Goal: Task Accomplishment & Management: Use online tool/utility

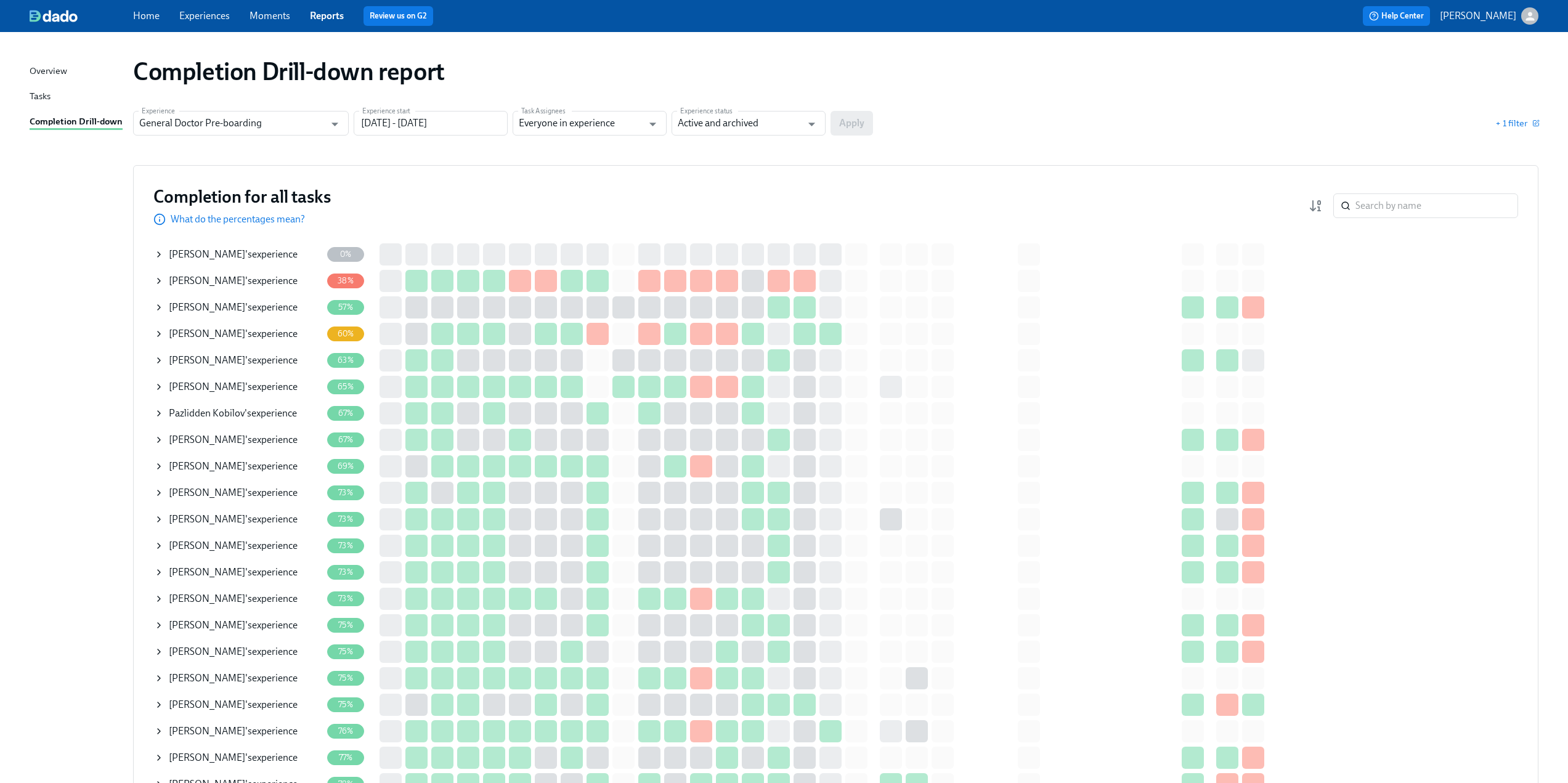
click at [157, 388] on icon at bounding box center [159, 387] width 10 height 10
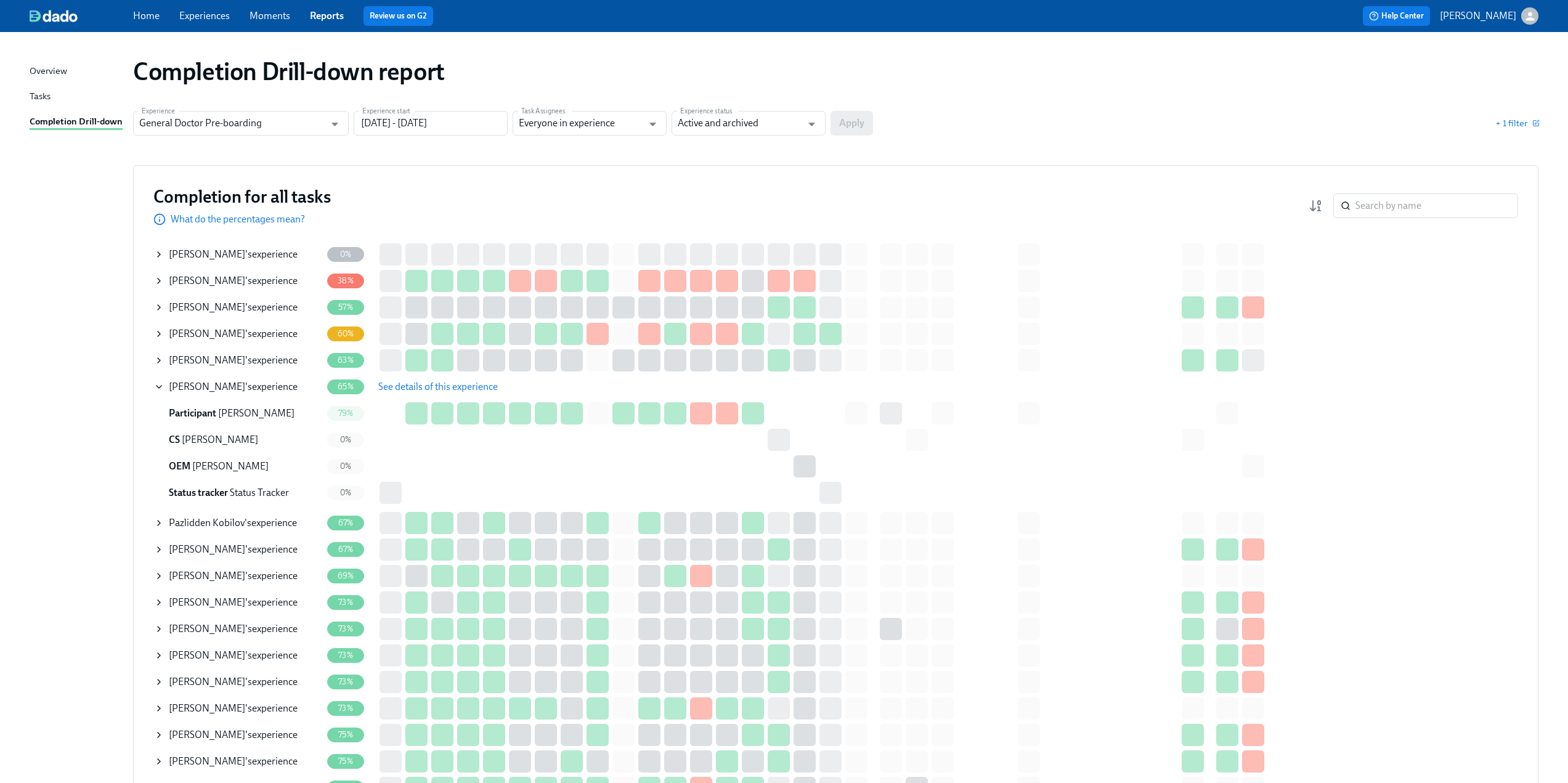
click at [418, 387] on span "See details of this experience" at bounding box center [438, 387] width 119 height 12
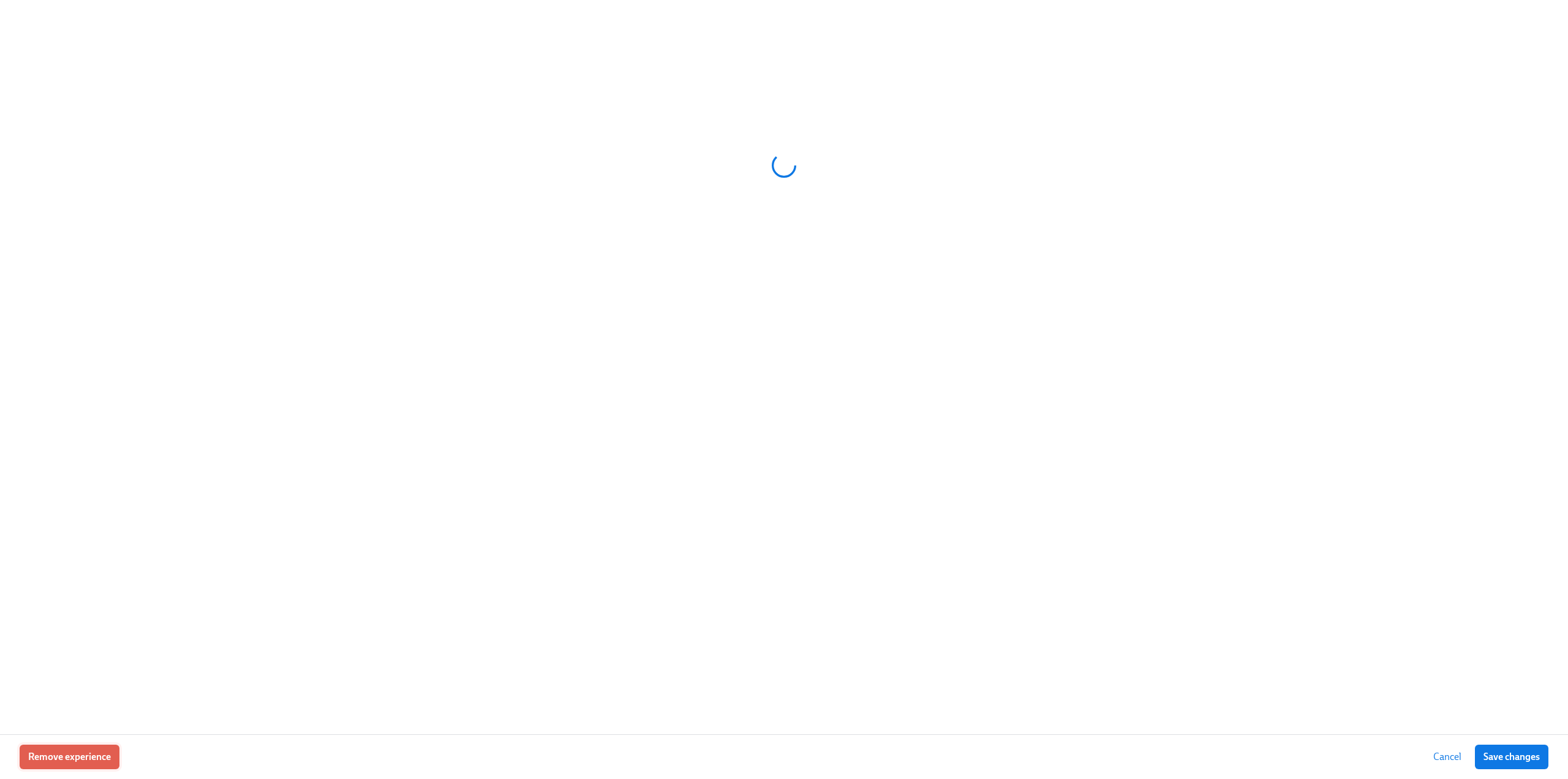
click at [87, 757] on span "Remove experience" at bounding box center [69, 757] width 82 height 12
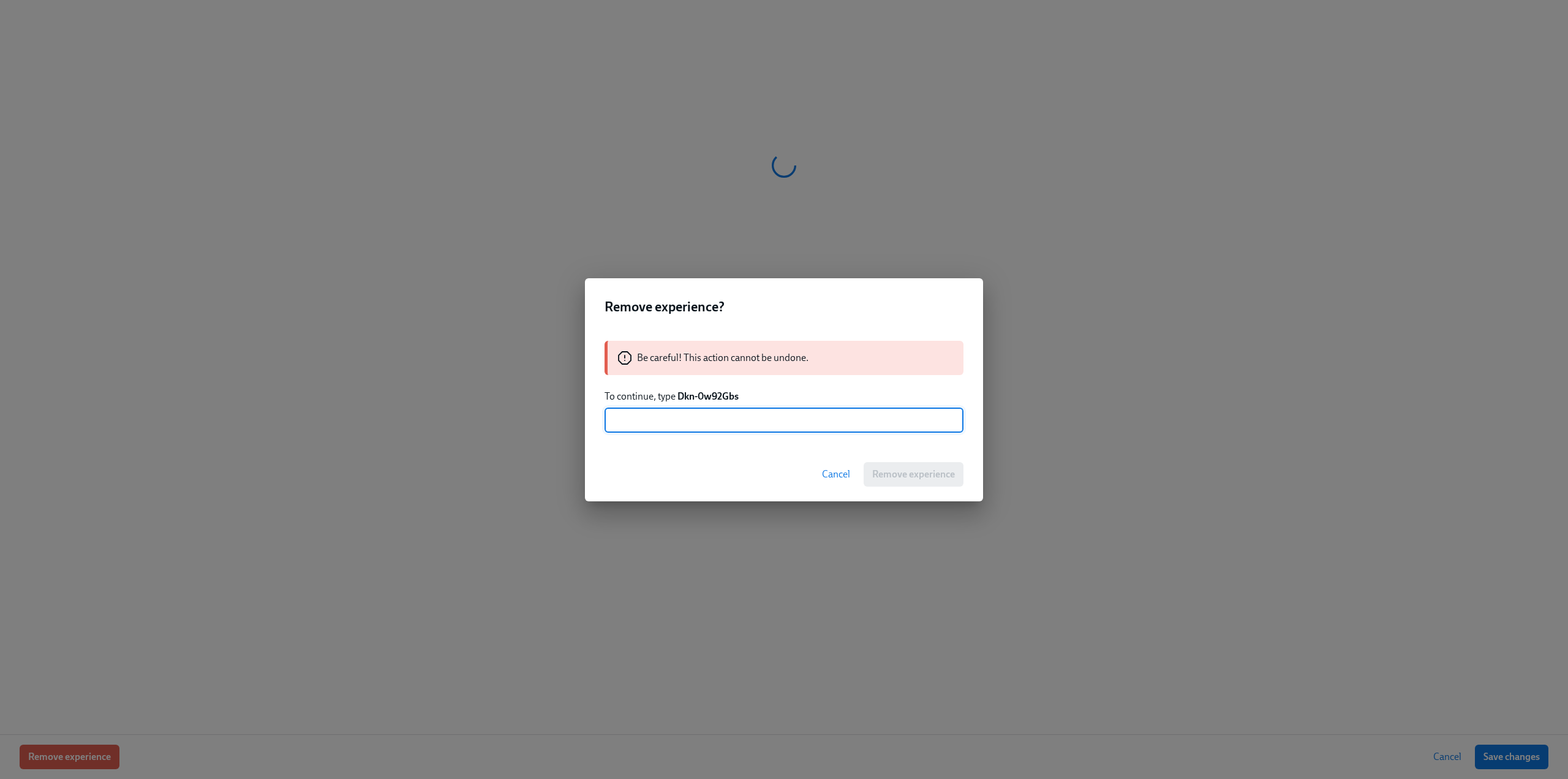
click at [718, 396] on strong "Dkn-0w92Gbs" at bounding box center [708, 396] width 61 height 12
drag, startPoint x: 747, startPoint y: 394, endPoint x: 679, endPoint y: 400, distance: 68.3
click at [679, 400] on p "To continue, type Dkn-0w92Gbs" at bounding box center [784, 396] width 359 height 13
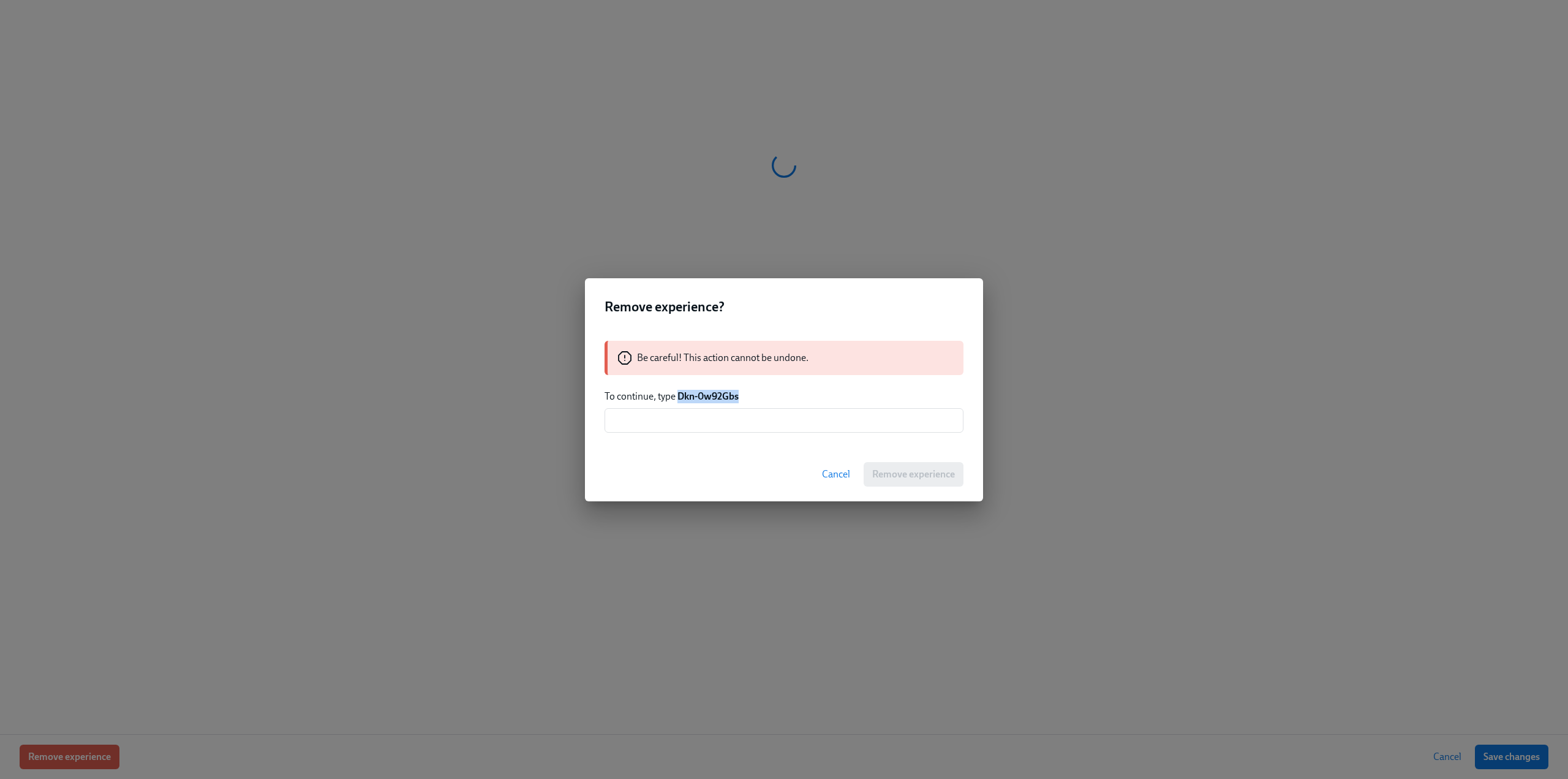
copy strong "Dkn-0w92Gbs"
click at [684, 422] on input "text" at bounding box center [784, 420] width 359 height 25
paste input "Dkn-0w92Gbs"
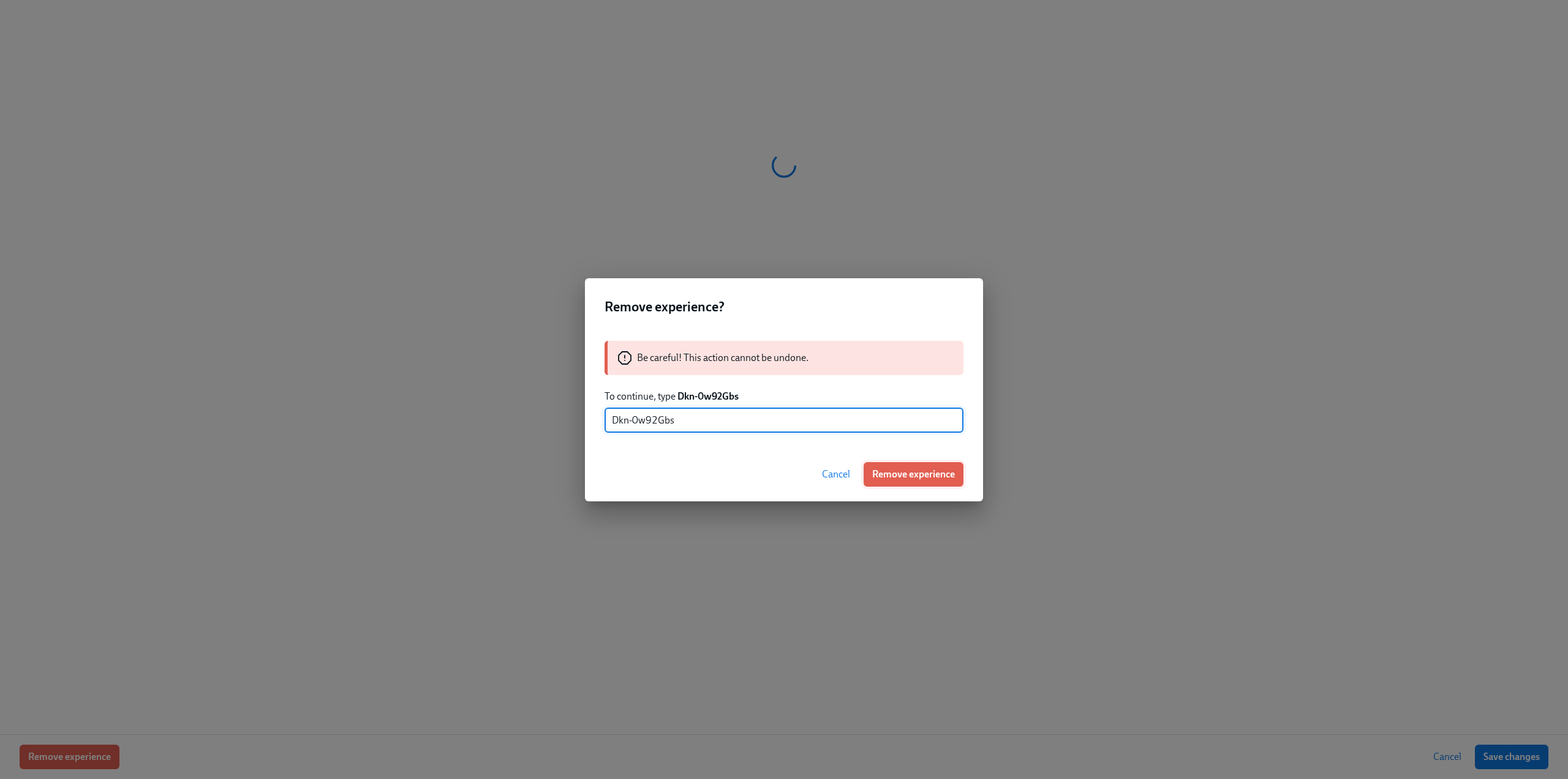
type input "Dkn-0w92Gbs"
click at [902, 474] on span "Remove experience" at bounding box center [913, 474] width 82 height 12
